Goal: Obtain resource: Obtain resource

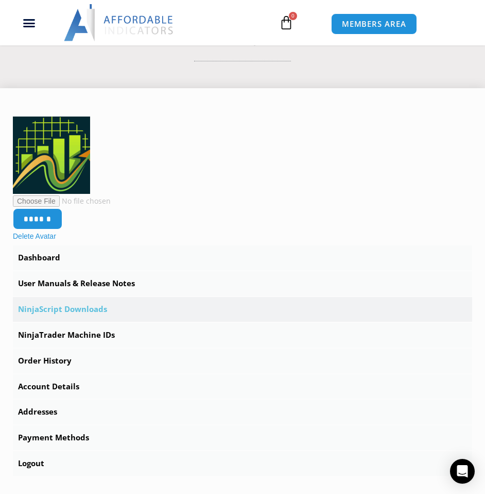
scroll to position [155, 0]
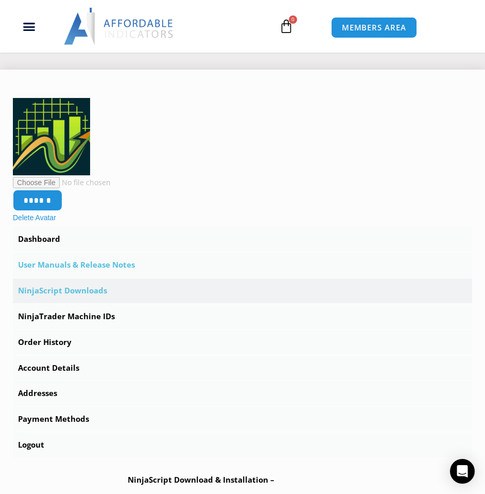
click at [104, 266] on link "User Manuals & Release Notes" at bounding box center [243, 264] width 460 height 25
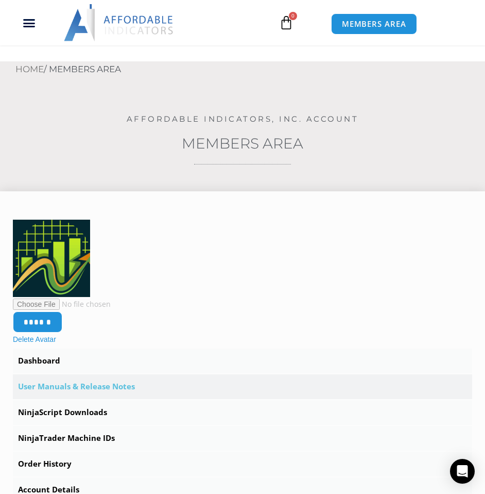
scroll to position [52, 0]
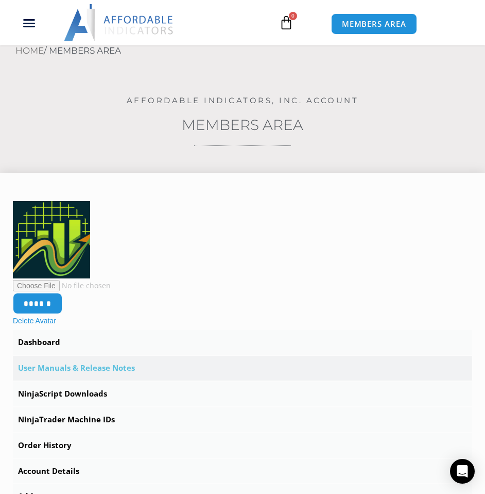
click at [118, 366] on link "User Manuals & Release Notes" at bounding box center [243, 368] width 460 height 25
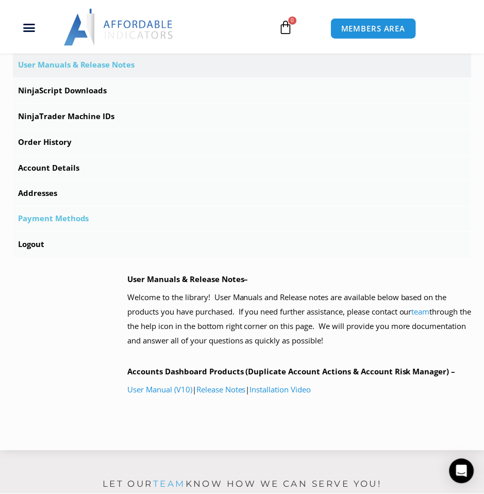
scroll to position [412, 0]
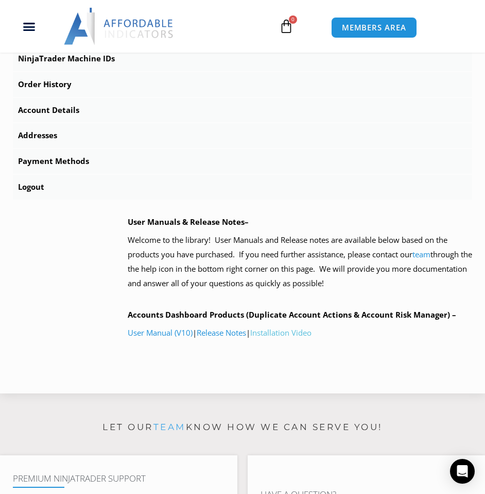
click at [296, 335] on link "Installation Video" at bounding box center [280, 332] width 61 height 10
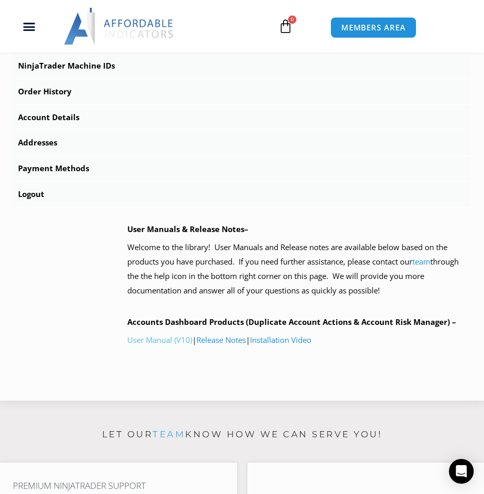
click at [152, 338] on link "User Manual (V10)" at bounding box center [159, 339] width 65 height 10
